Goal: Information Seeking & Learning: Learn about a topic

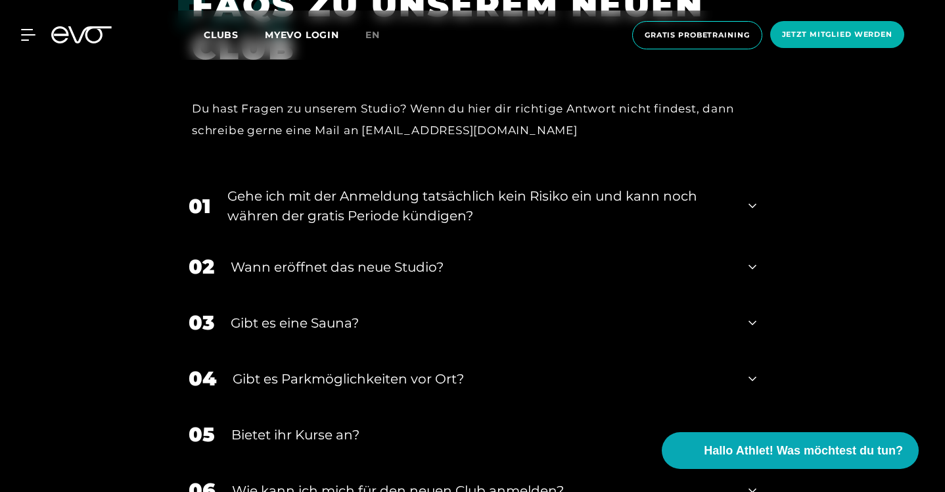
scroll to position [2529, 0]
click at [407, 225] on div "Gehe ich mit der Anmeldung tatsächlich kein Risiko ein und kann noch währen der…" at bounding box center [479, 204] width 505 height 39
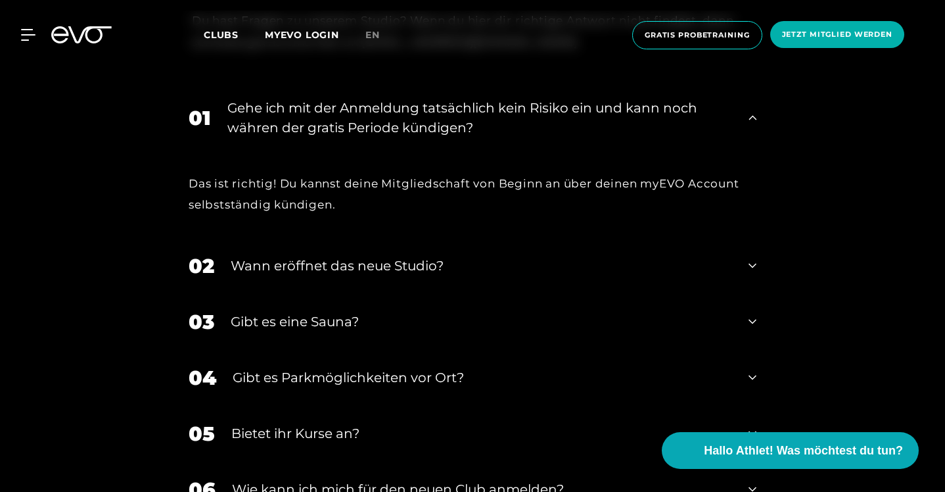
scroll to position [2621, 0]
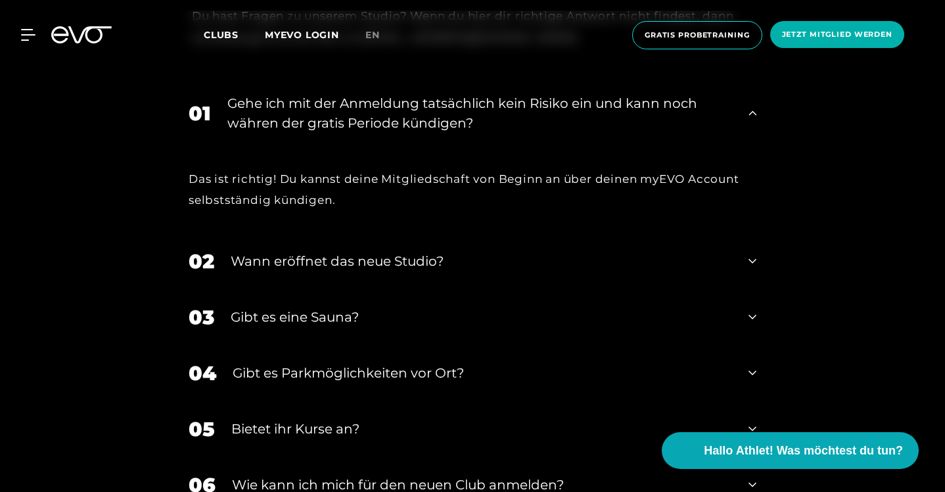
click at [297, 271] on div "Wann eröffnet das neue Studio?" at bounding box center [482, 261] width 502 height 20
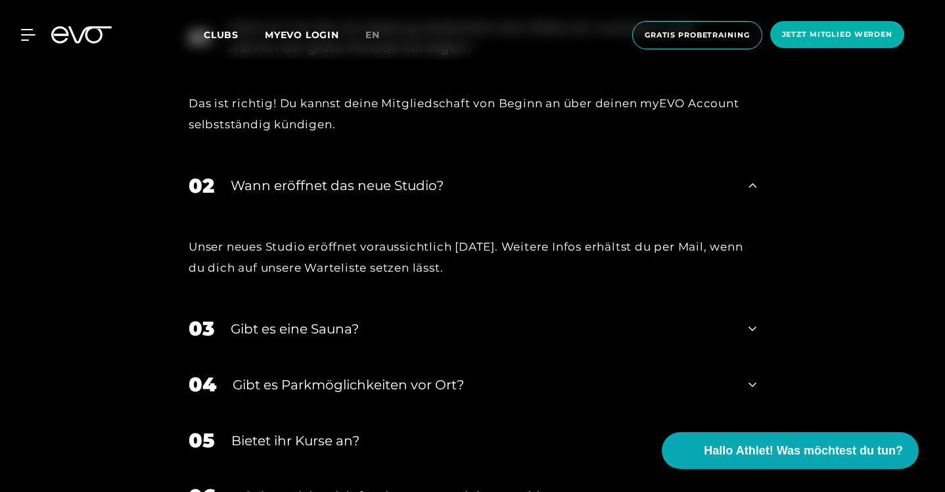
scroll to position [2704, 0]
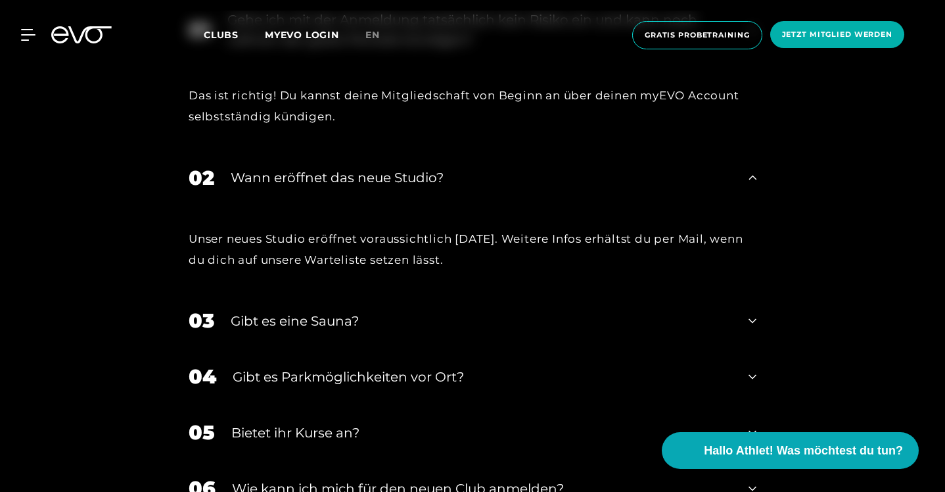
click at [262, 331] on div "Gibt es eine Sauna?" at bounding box center [482, 321] width 502 height 20
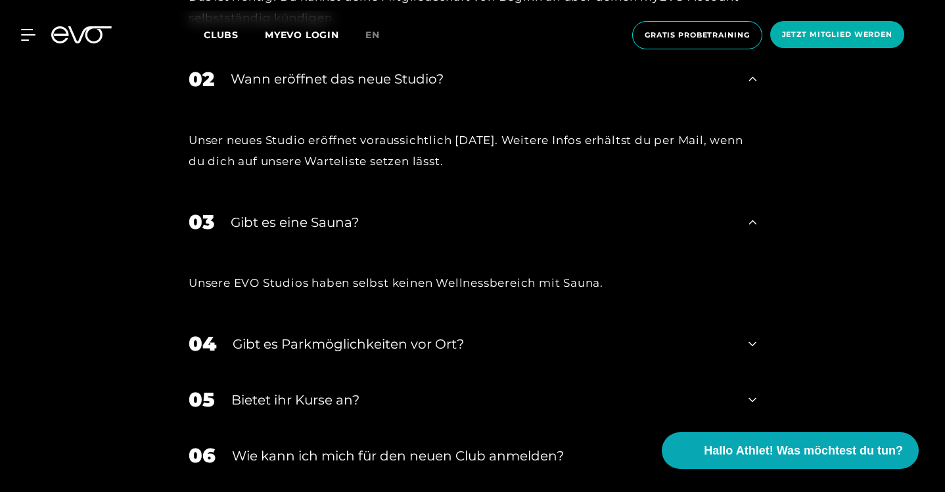
click at [250, 354] on div "Gibt es Parkmöglichkeiten vor Ort?" at bounding box center [483, 344] width 500 height 20
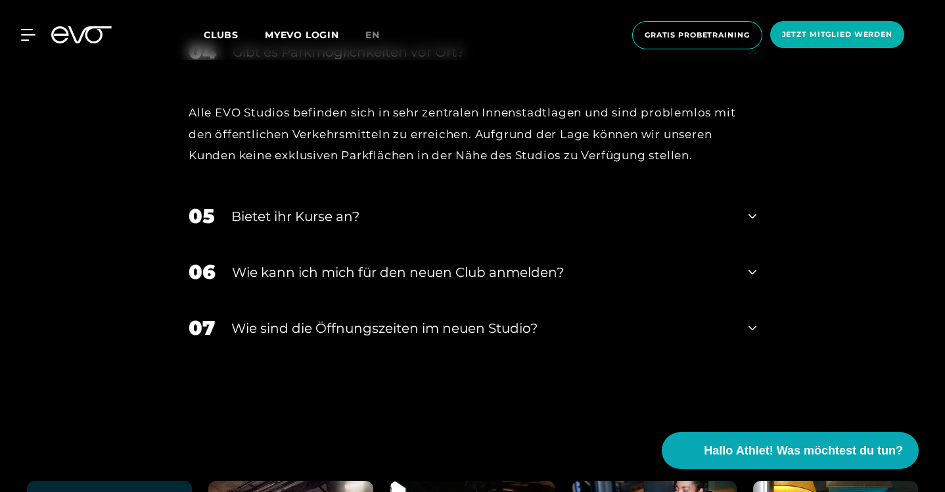
scroll to position [3099, 0]
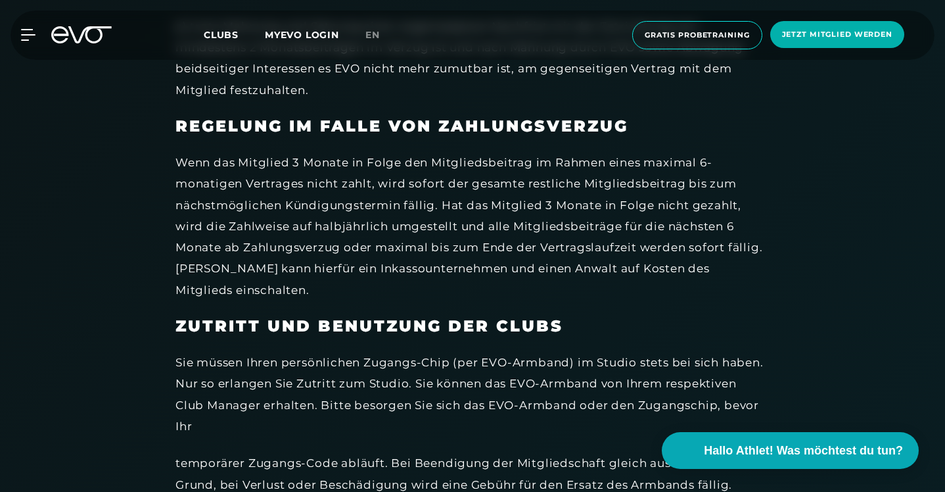
scroll to position [2270, 0]
